Goal: Transaction & Acquisition: Purchase product/service

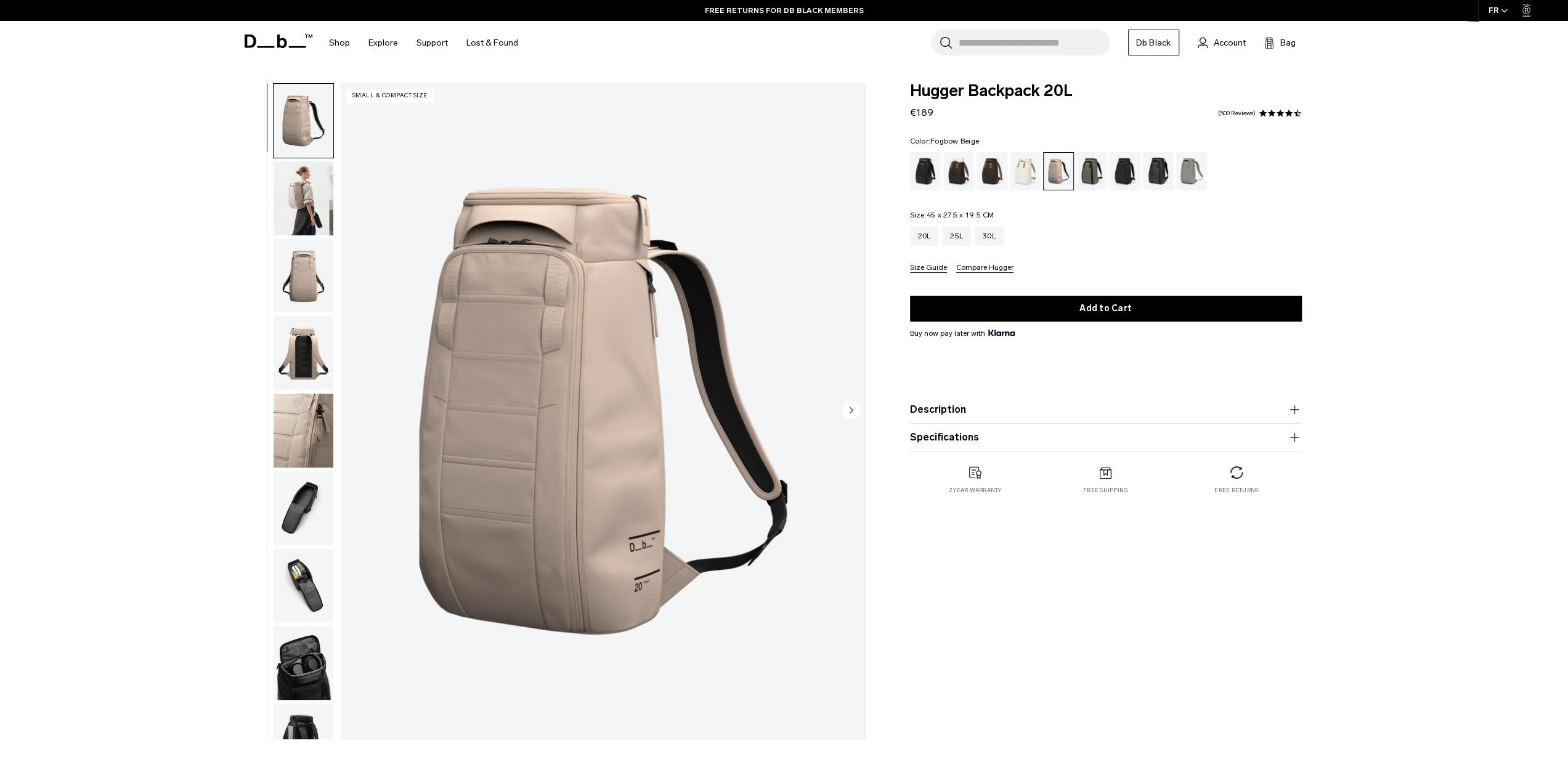
click at [310, 304] on img "button" at bounding box center [303, 276] width 60 height 74
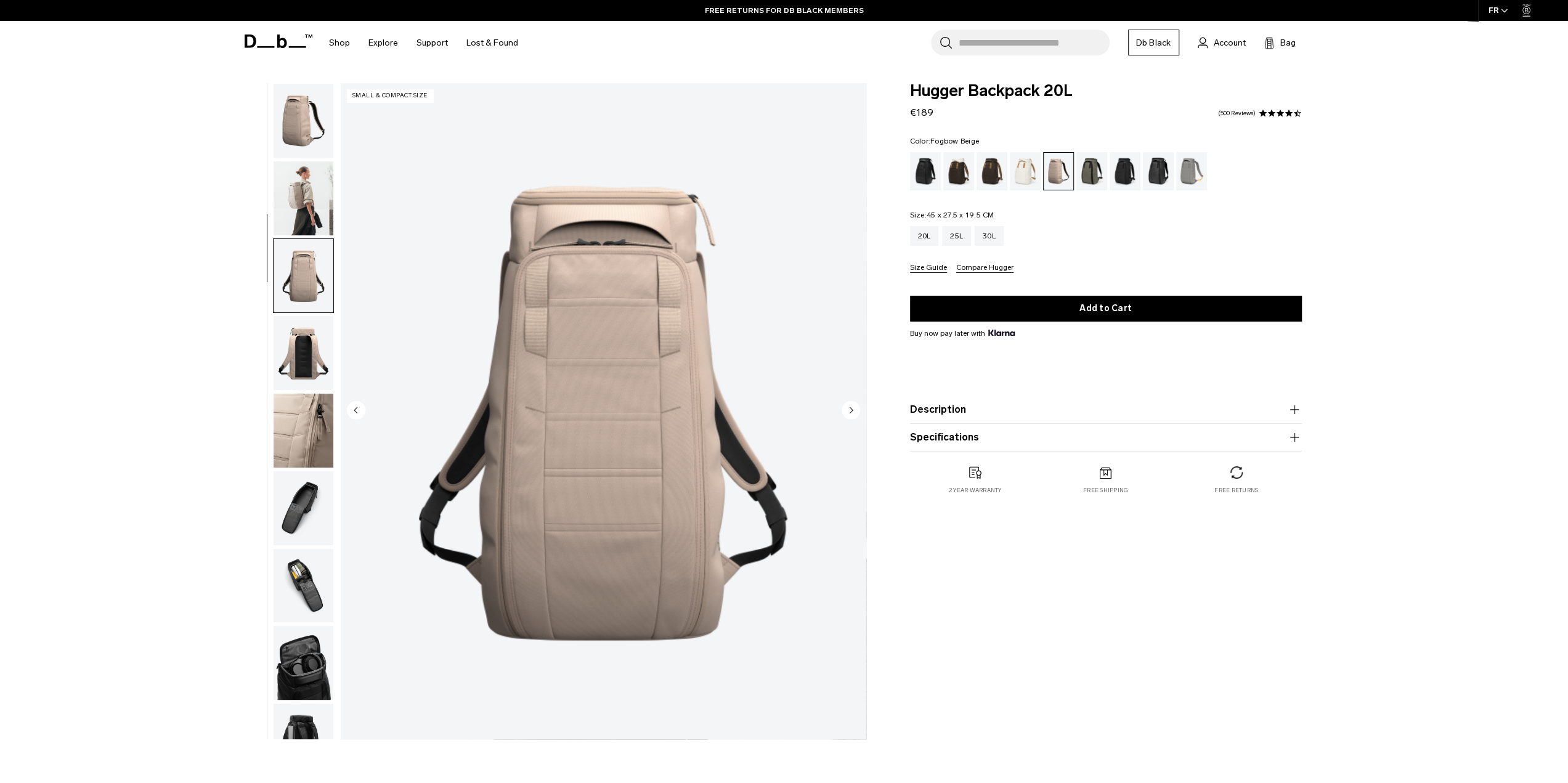
click at [320, 206] on img "button" at bounding box center [303, 198] width 60 height 74
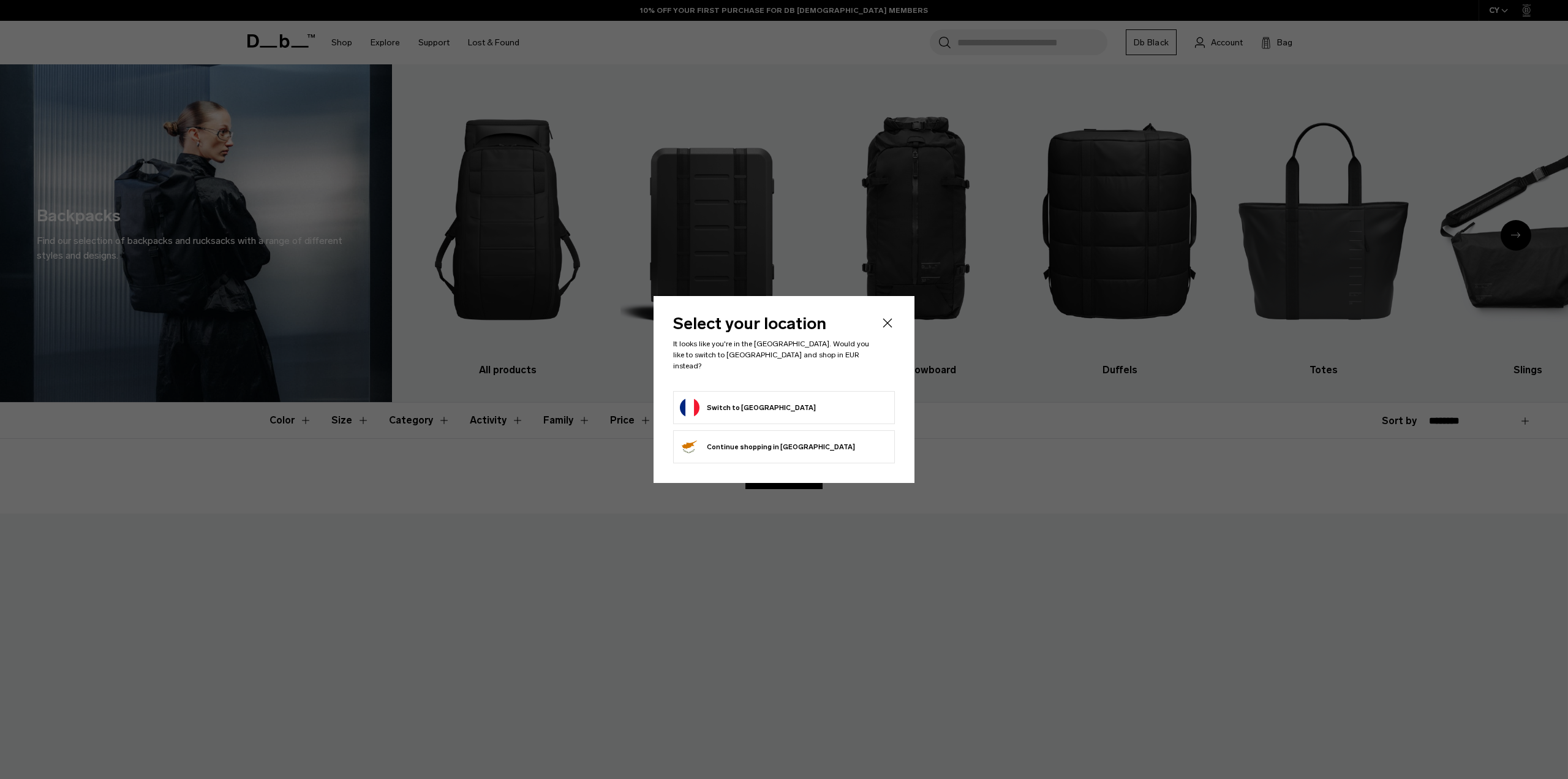
click at [745, 402] on button "Switch to France" at bounding box center [748, 408] width 136 height 20
click at [715, 402] on button "Switch to France" at bounding box center [748, 408] width 136 height 20
click at [717, 406] on button "Switch to France" at bounding box center [748, 408] width 136 height 20
click at [897, 317] on div "Select your location It looks like you're in the France. Would you like to swit…" at bounding box center [784, 390] width 261 height 187
click at [882, 330] on icon "Close" at bounding box center [887, 323] width 15 height 15
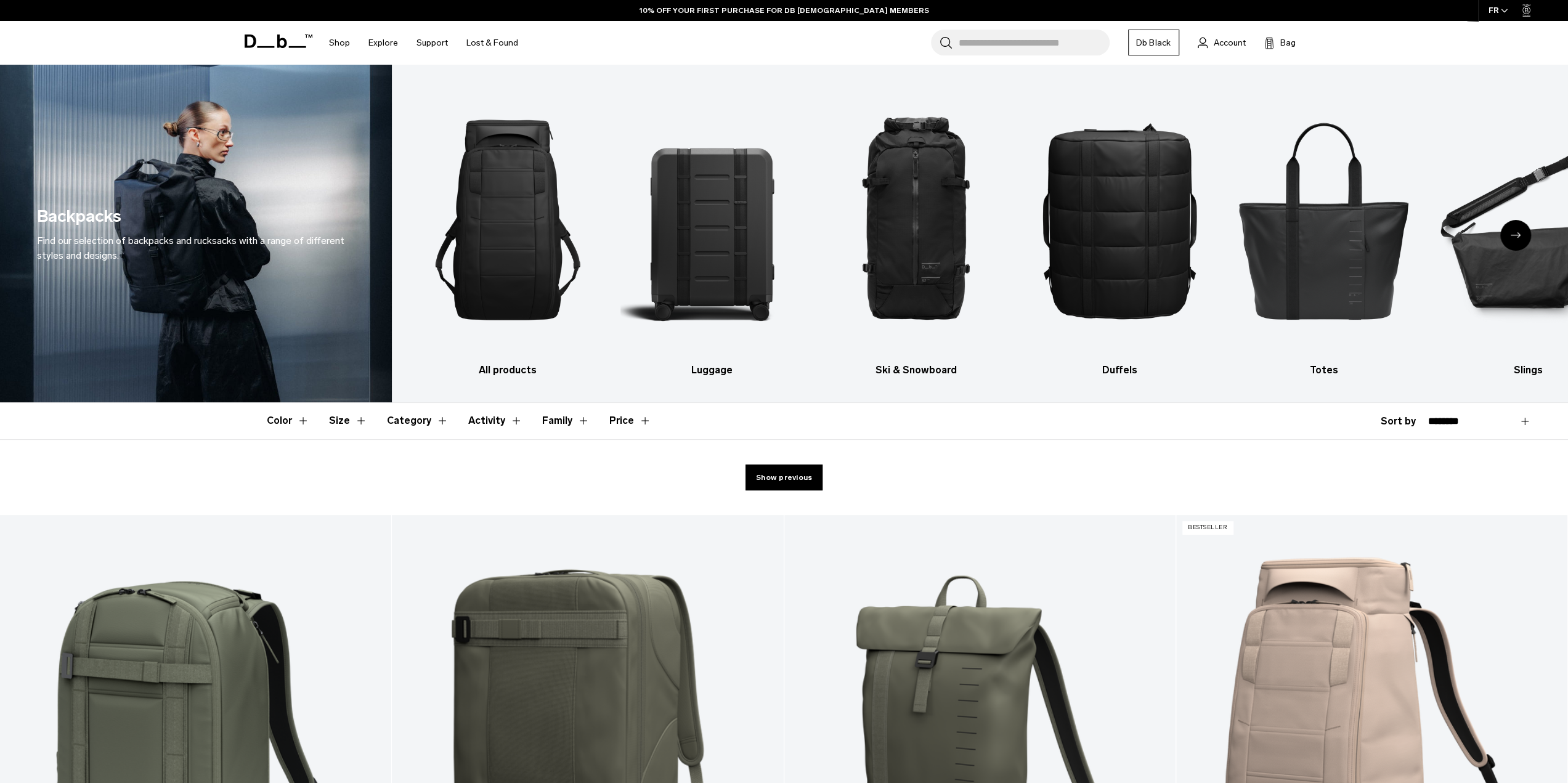
click at [1441, 424] on select "**********" at bounding box center [1479, 421] width 103 height 11
click at [1403, 424] on div "**********" at bounding box center [1456, 421] width 150 height 15
click at [1403, 420] on div "**********" at bounding box center [1456, 421] width 150 height 15
click at [1519, 421] on select "**********" at bounding box center [1479, 421] width 103 height 11
click at [915, 462] on div "Show previous" at bounding box center [784, 477] width 1568 height 75
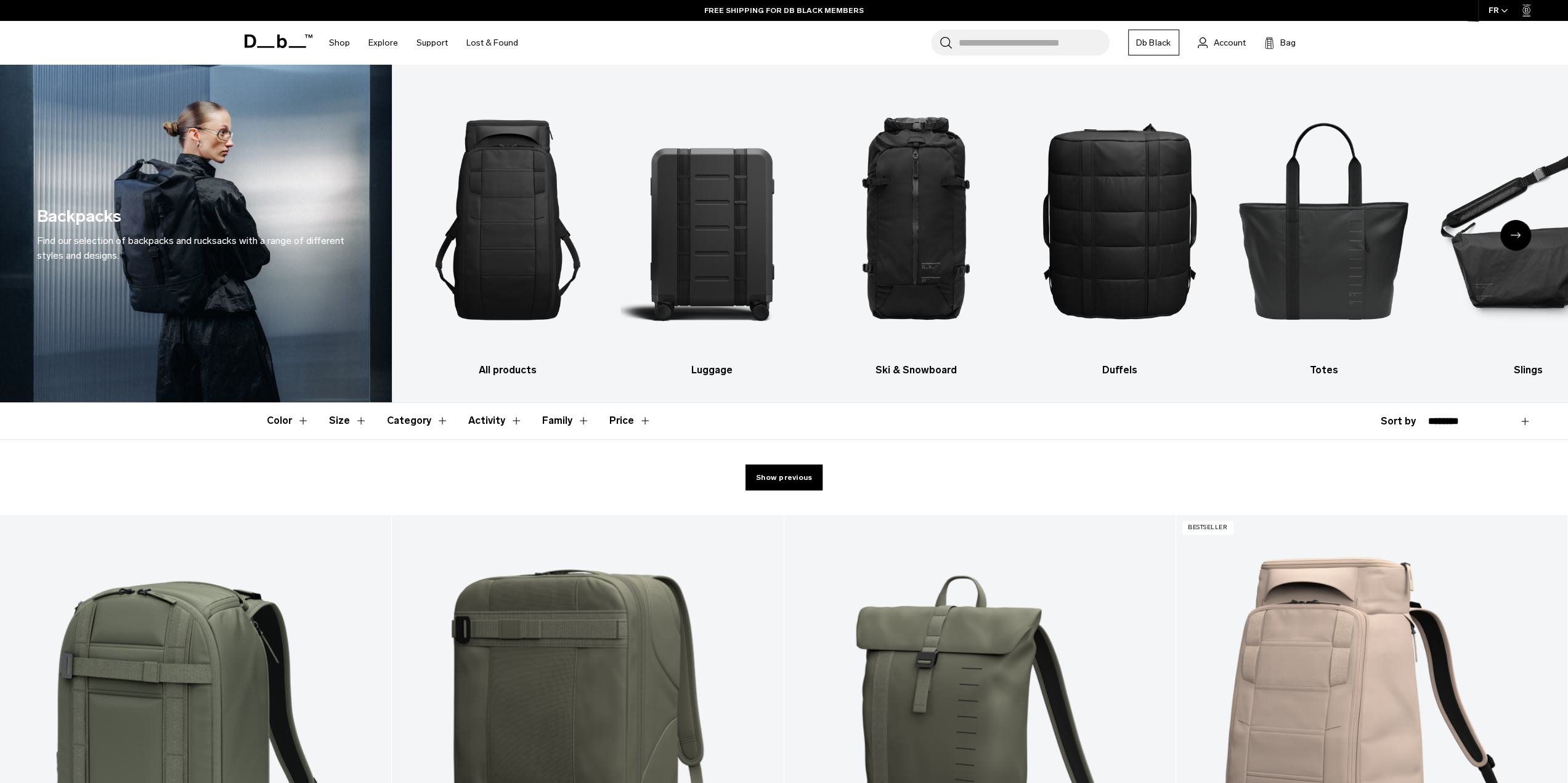
click at [342, 423] on button "Size" at bounding box center [348, 420] width 38 height 35
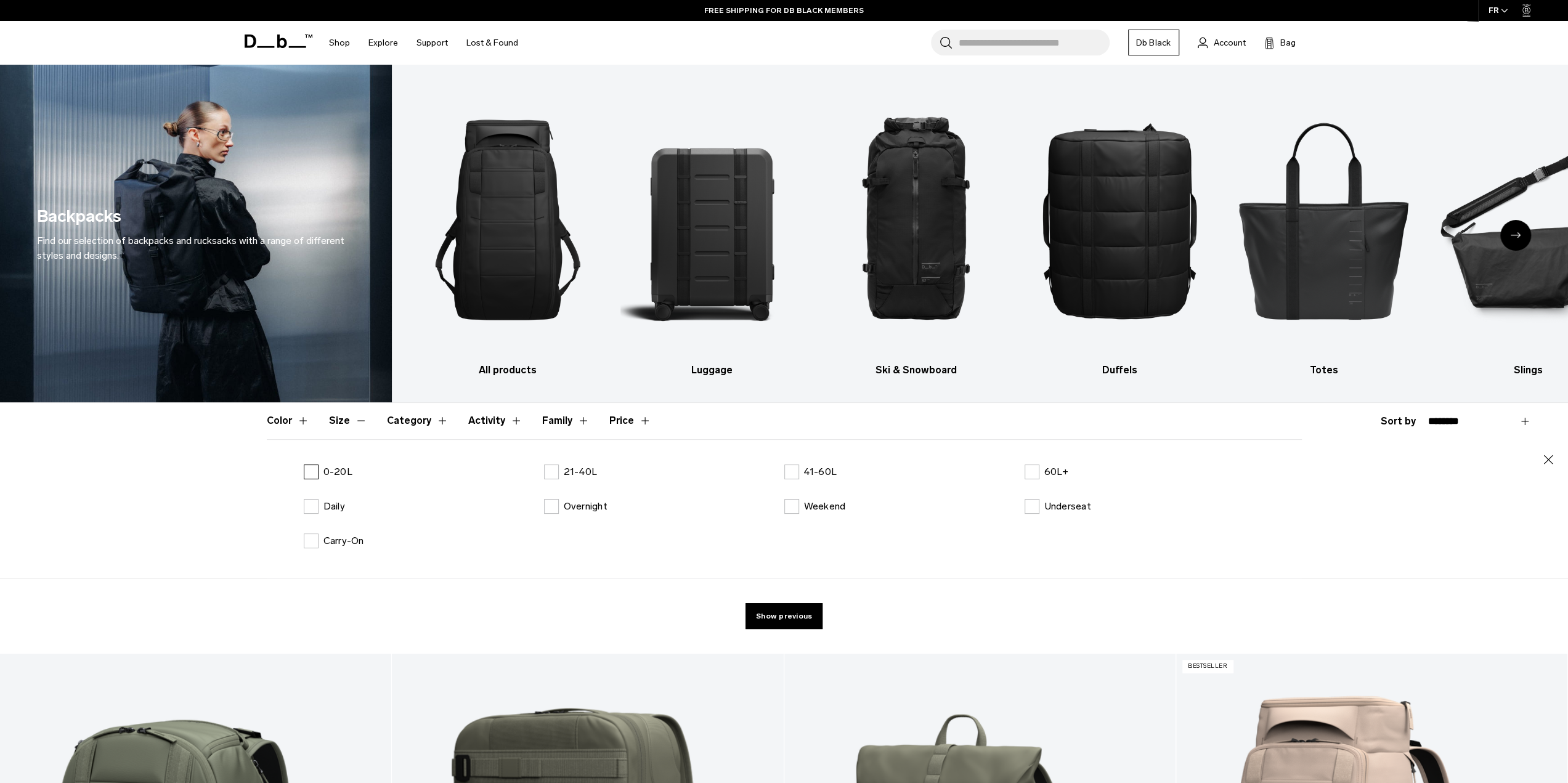
click at [338, 473] on p "0-20L" at bounding box center [338, 472] width 29 height 15
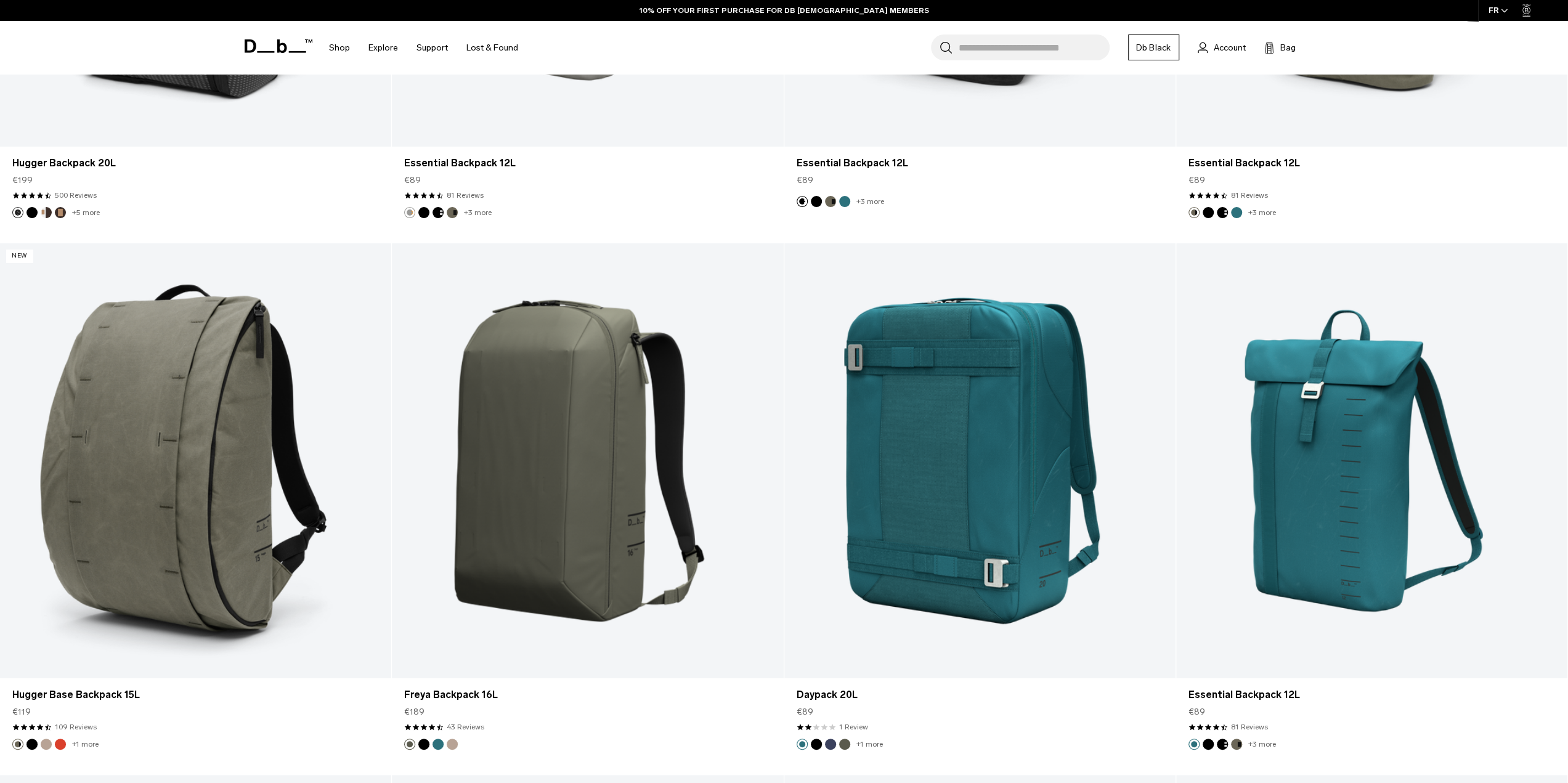
scroll to position [4742, 0]
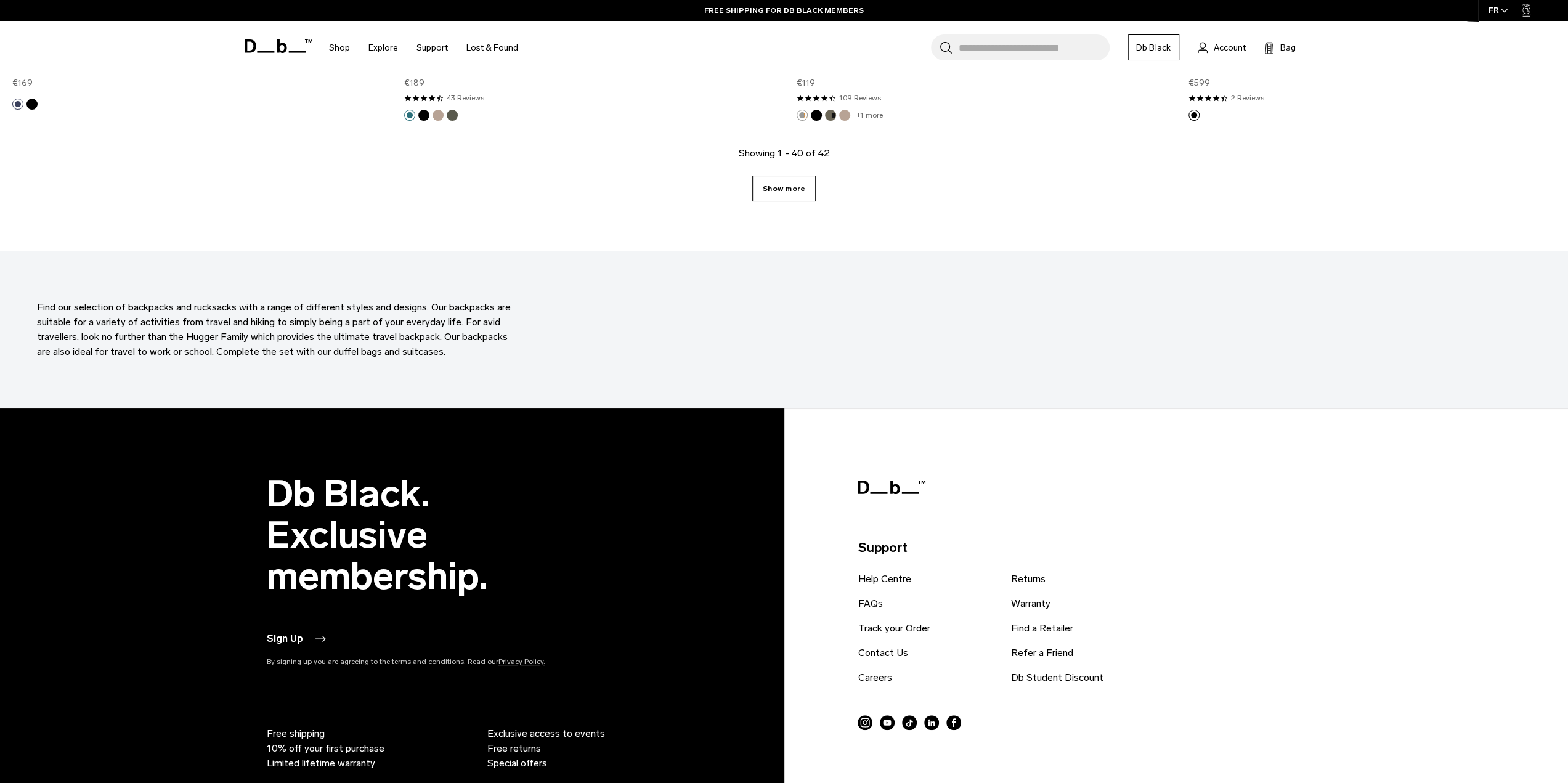
click at [787, 183] on link "Show more" at bounding box center [784, 189] width 64 height 26
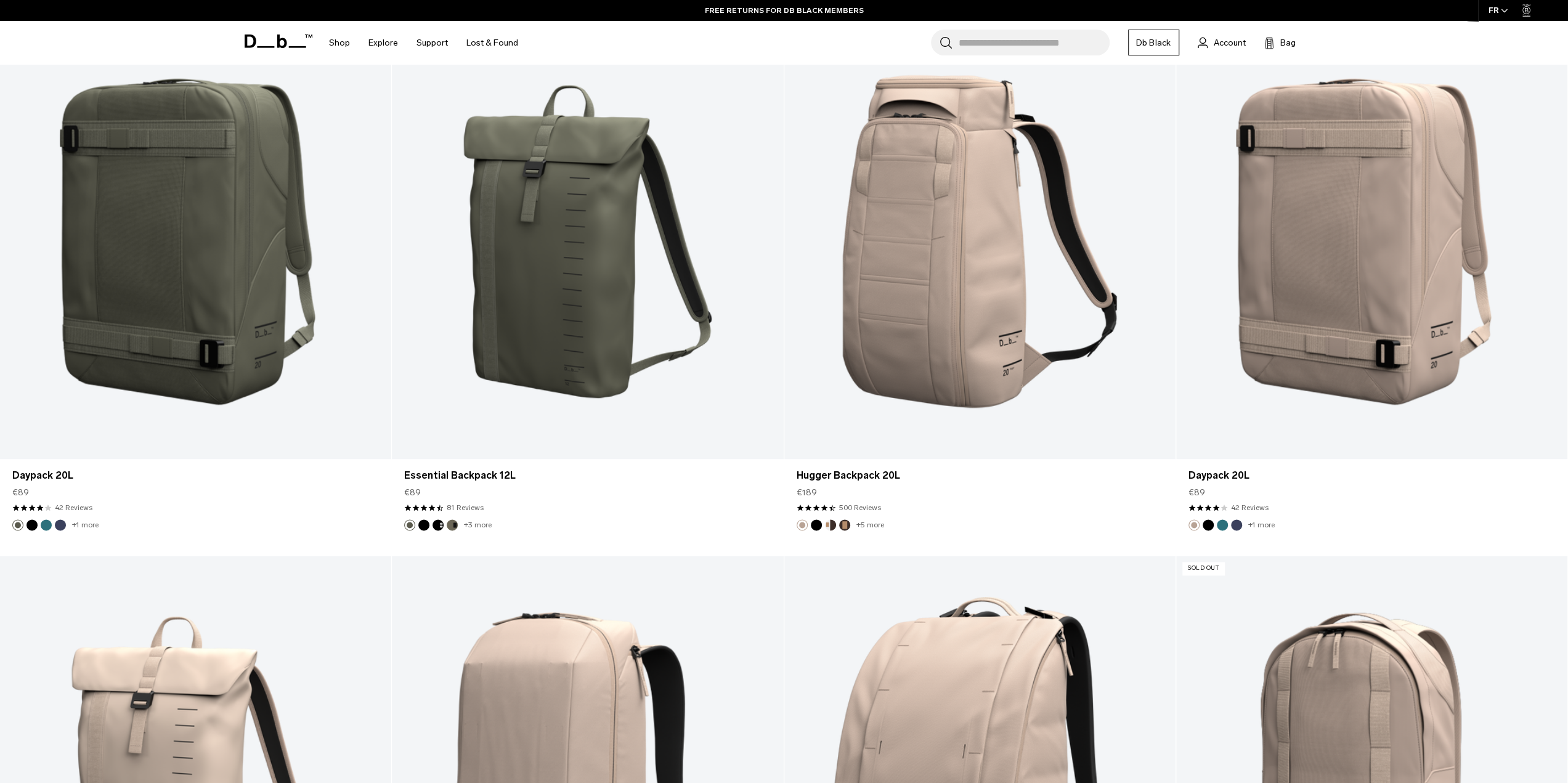
scroll to position [1518, 0]
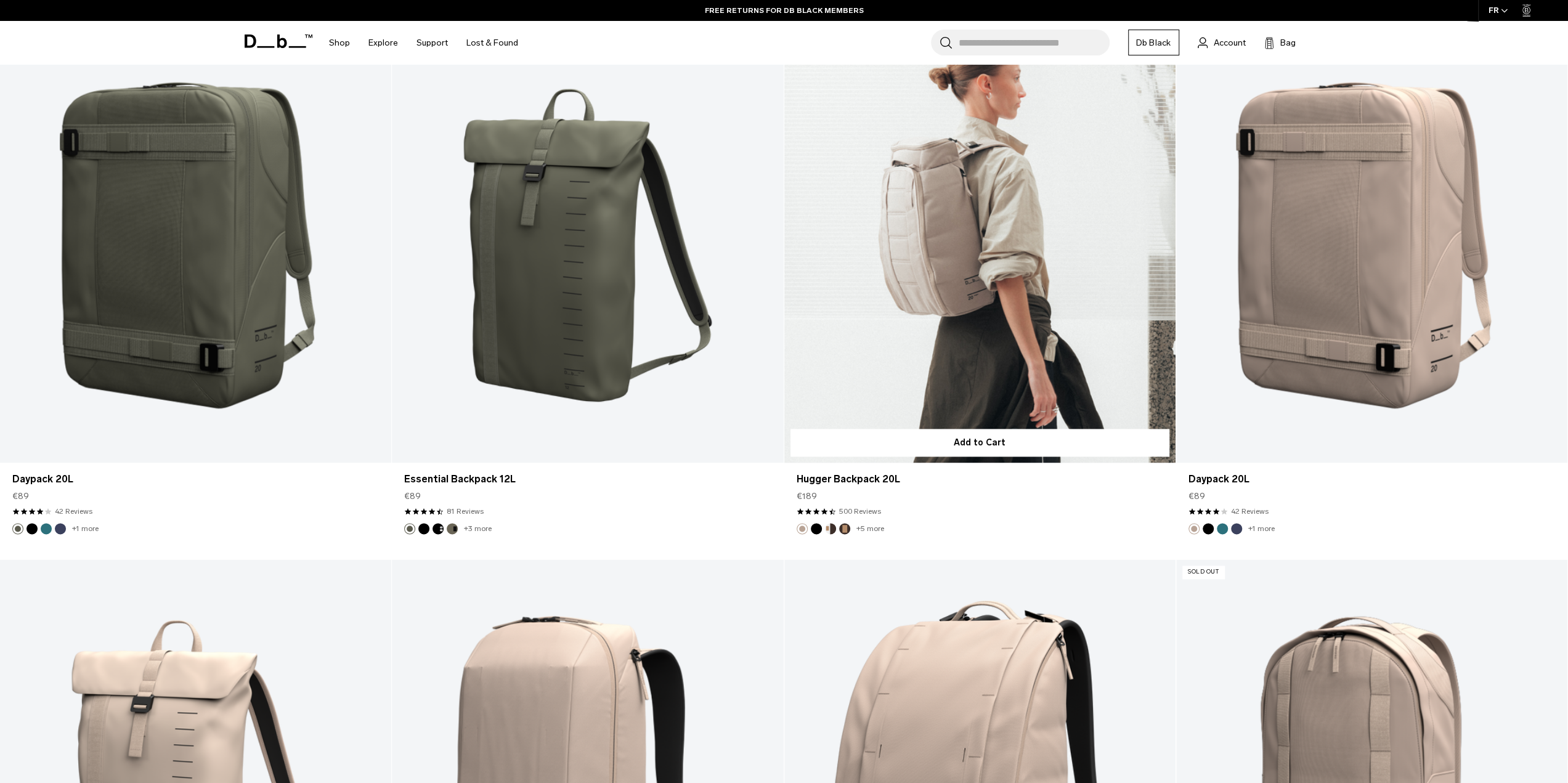
click at [901, 180] on link "Hugger Backpack 20L" at bounding box center [980, 245] width 392 height 435
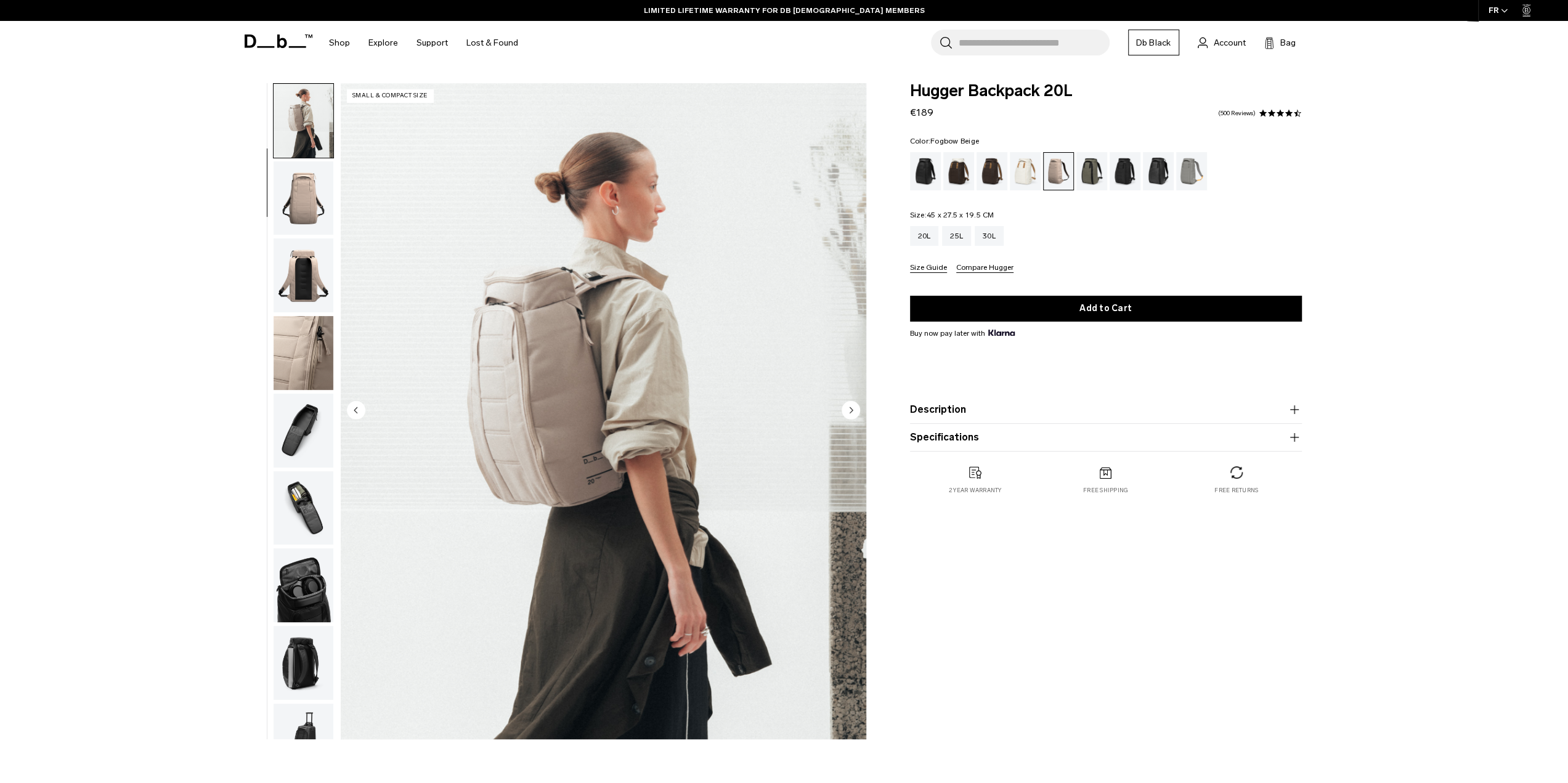
click at [25, 108] on div "**********" at bounding box center [784, 414] width 1568 height 662
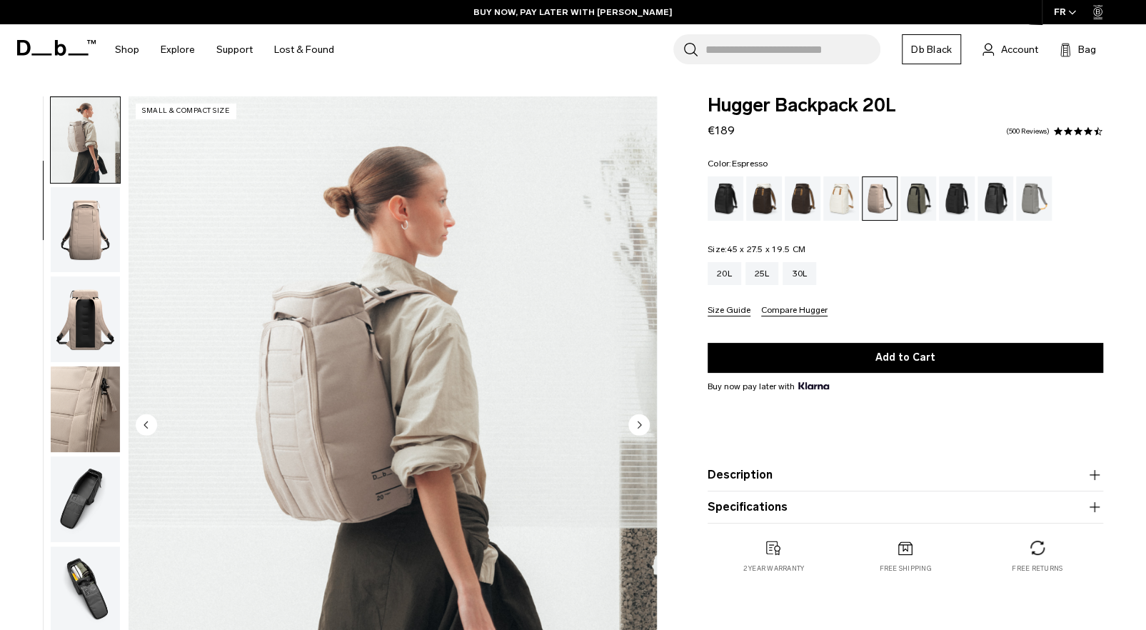
click at [796, 191] on div "Espresso" at bounding box center [803, 198] width 36 height 44
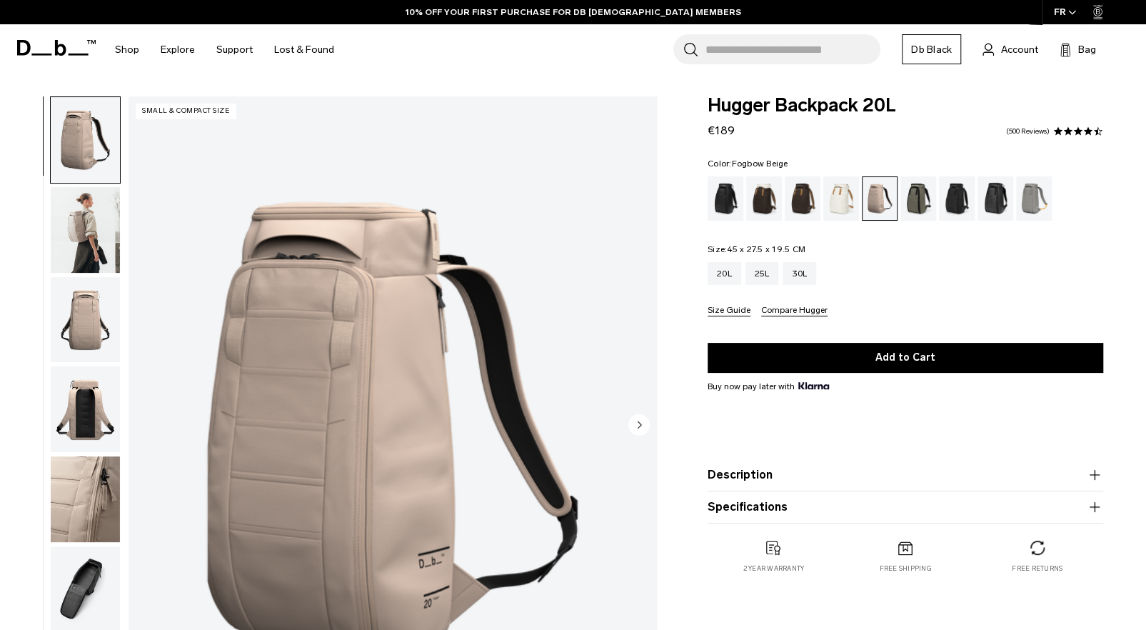
click at [11, 394] on div "01 / 10 Small & Compact Size" at bounding box center [332, 429] width 665 height 667
click at [80, 338] on img "button" at bounding box center [85, 320] width 69 height 86
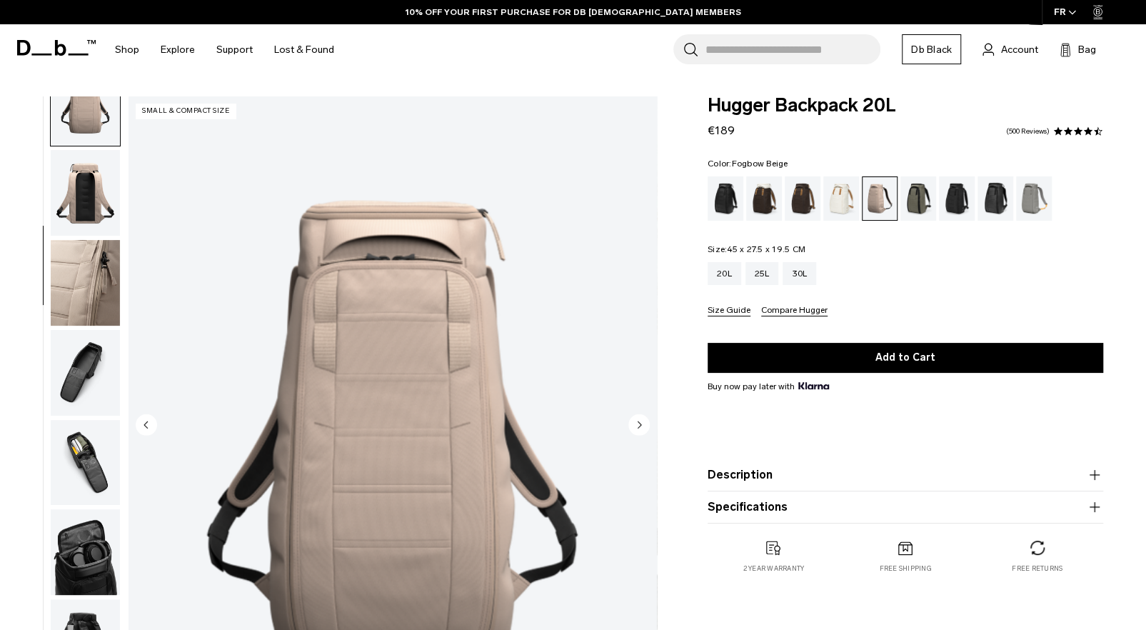
scroll to position [236, 0]
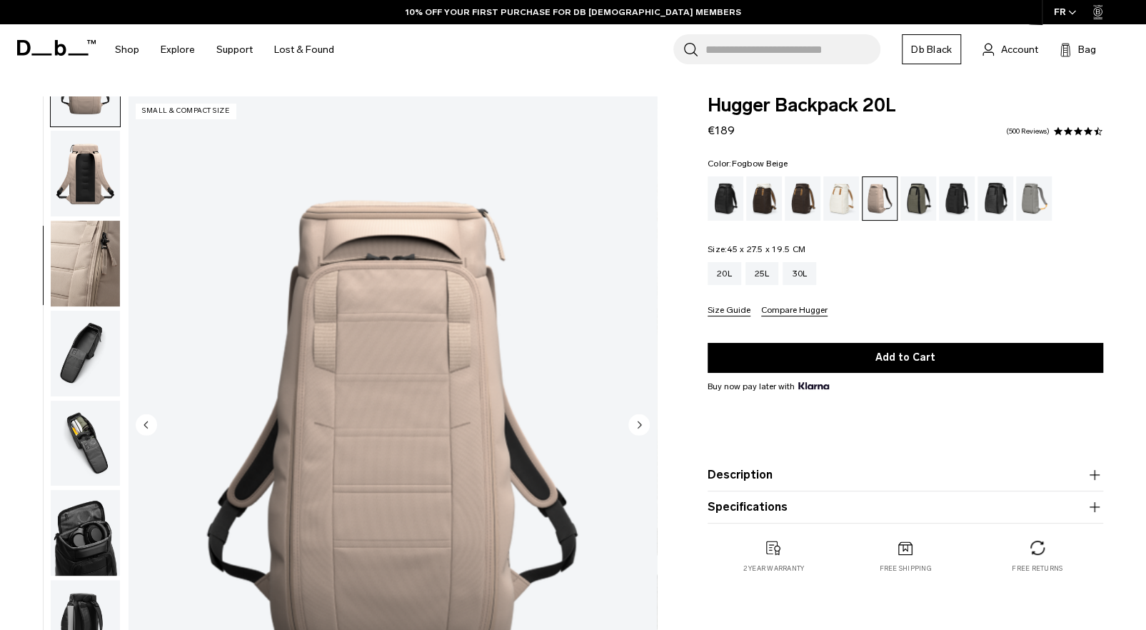
click at [110, 453] on img "button" at bounding box center [85, 444] width 69 height 86
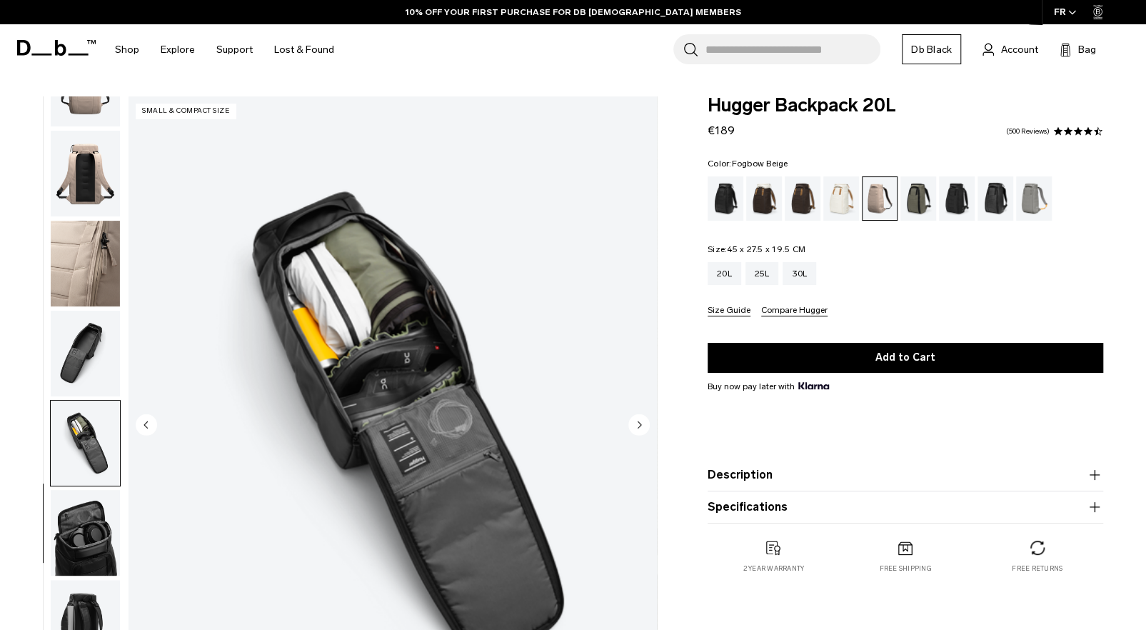
click at [105, 360] on img "button" at bounding box center [85, 354] width 69 height 86
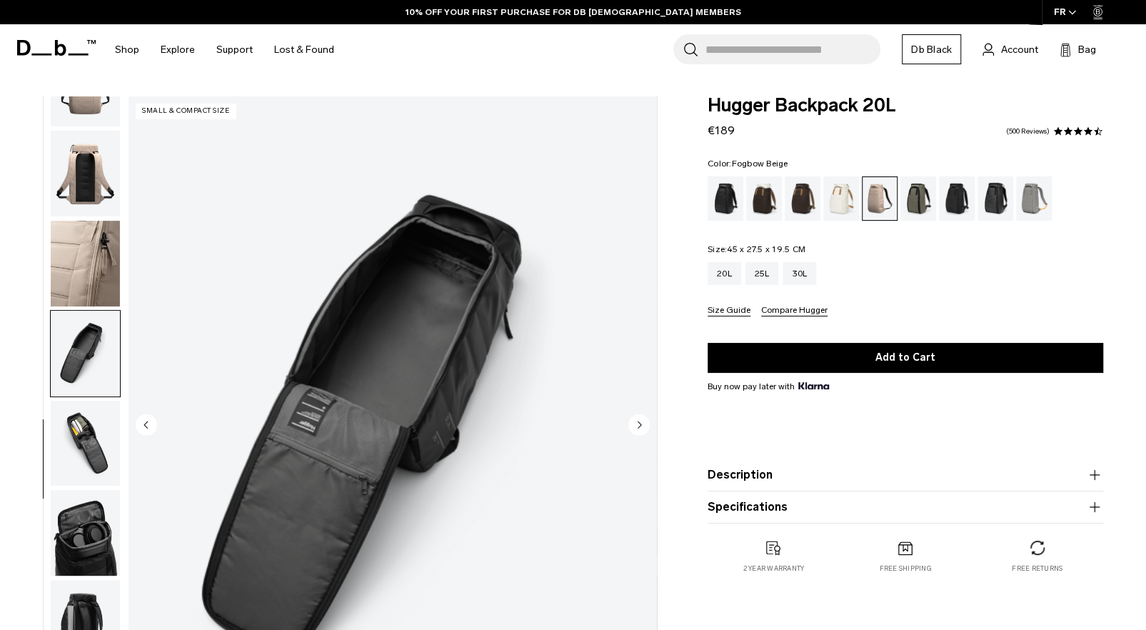
click at [98, 527] on img "button" at bounding box center [85, 533] width 69 height 86
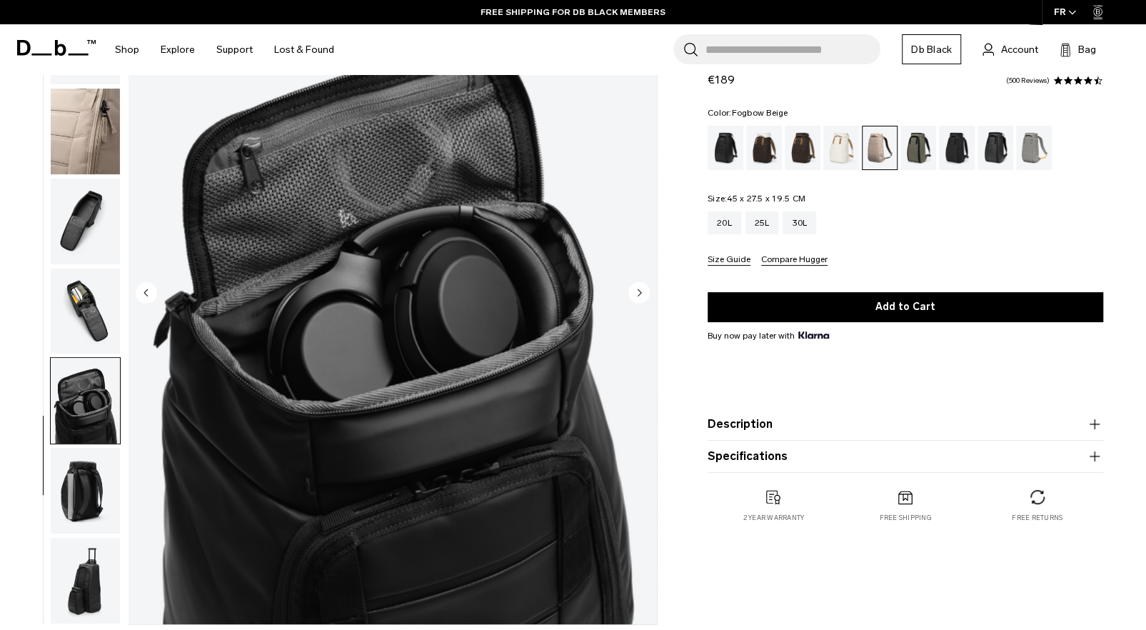
scroll to position [143, 0]
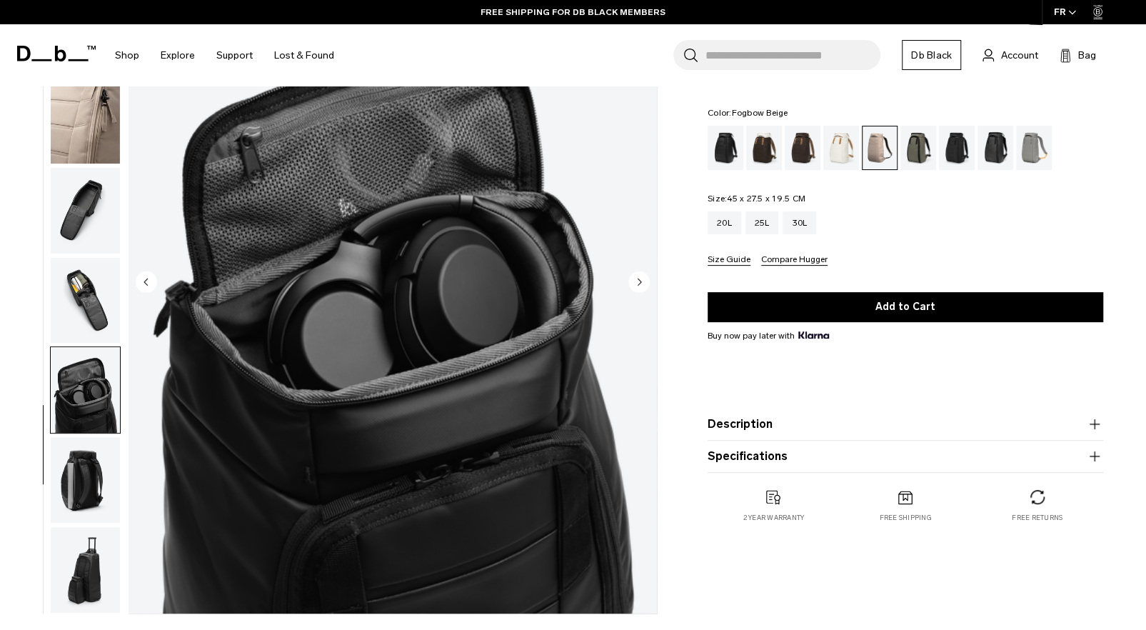
click at [94, 491] on img "button" at bounding box center [85, 480] width 69 height 86
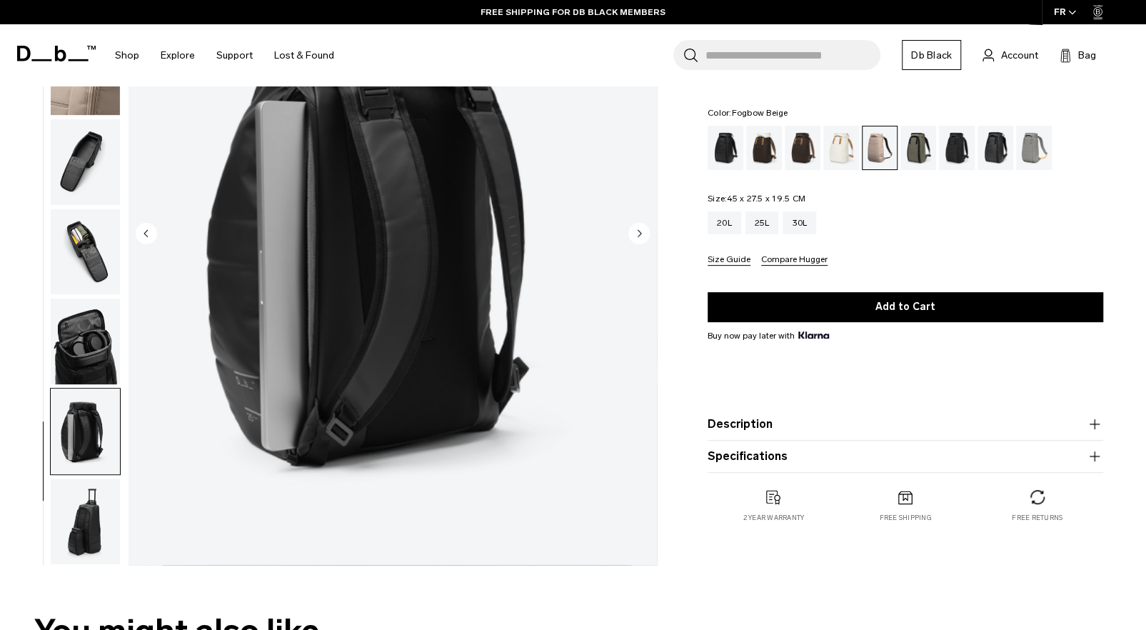
scroll to position [214, 0]
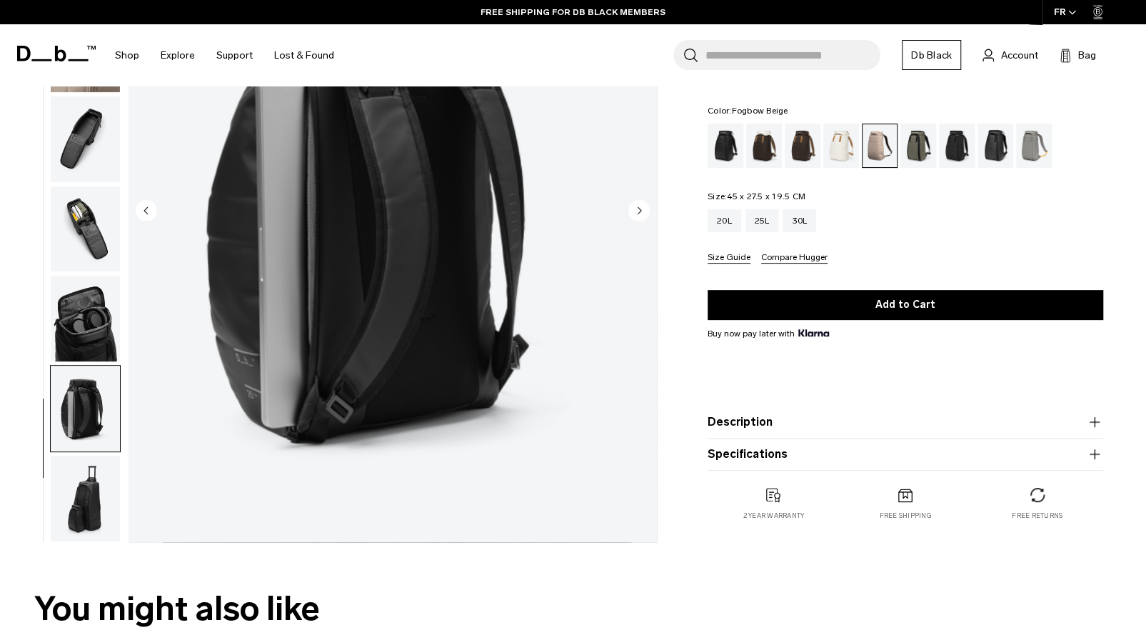
click at [94, 491] on img "button" at bounding box center [85, 499] width 69 height 86
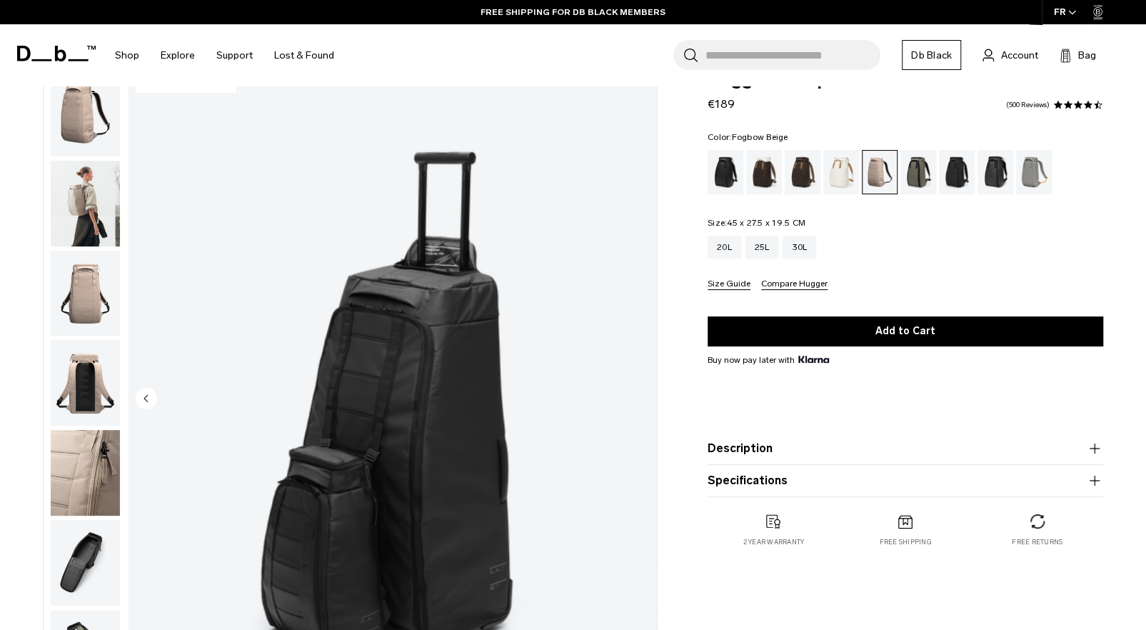
scroll to position [0, 0]
